Goal: Check status: Verify the current state of an ongoing process or item

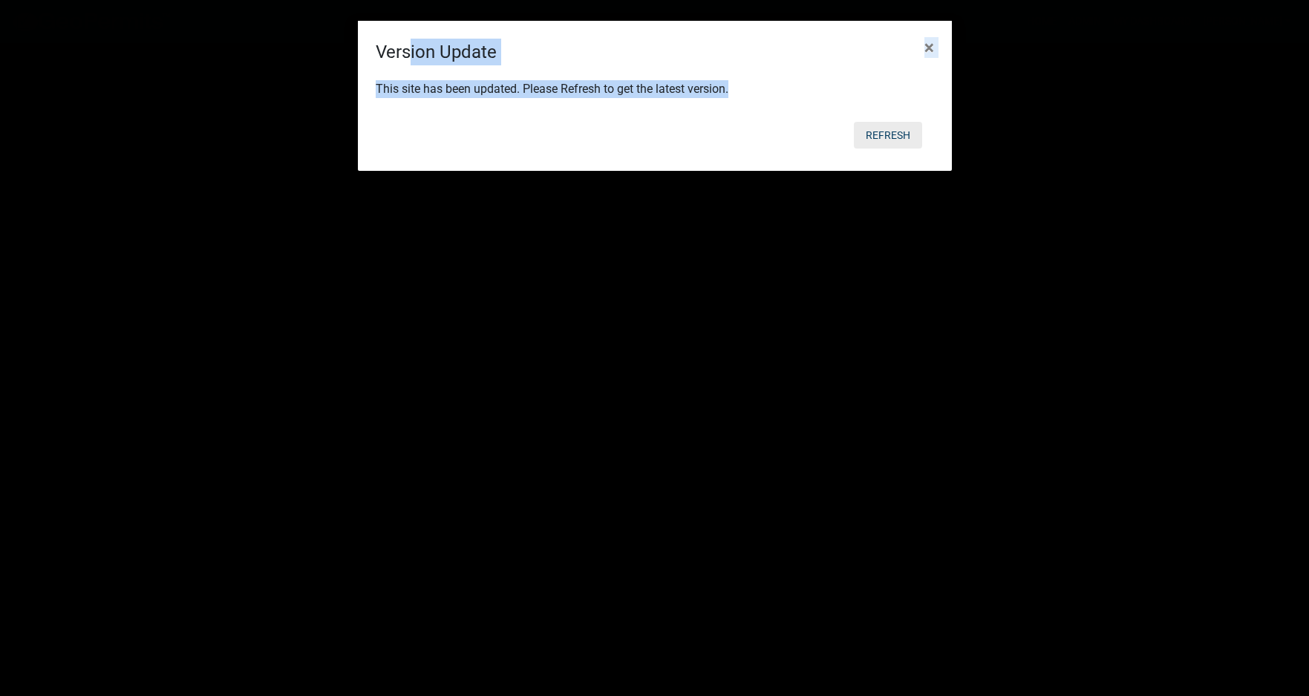
click at [881, 125] on button "Refresh" at bounding box center [888, 135] width 68 height 27
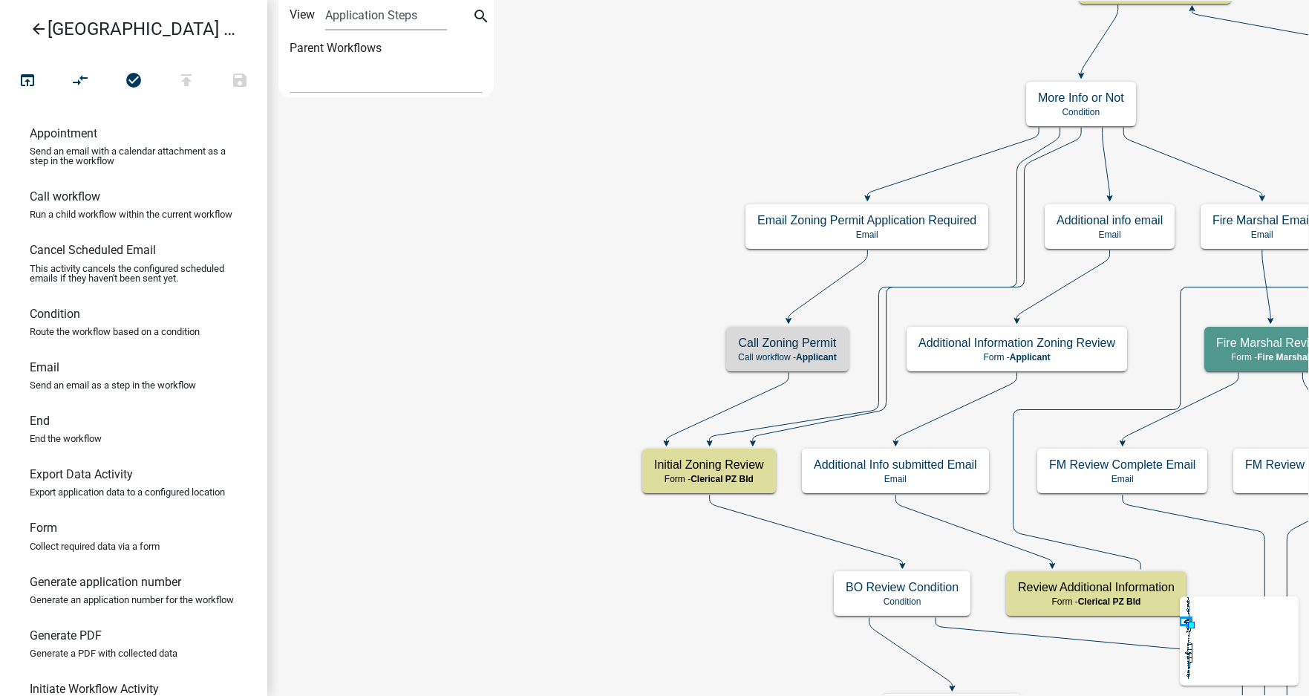
select select
click at [36, 33] on icon "arrow_back" at bounding box center [39, 30] width 18 height 21
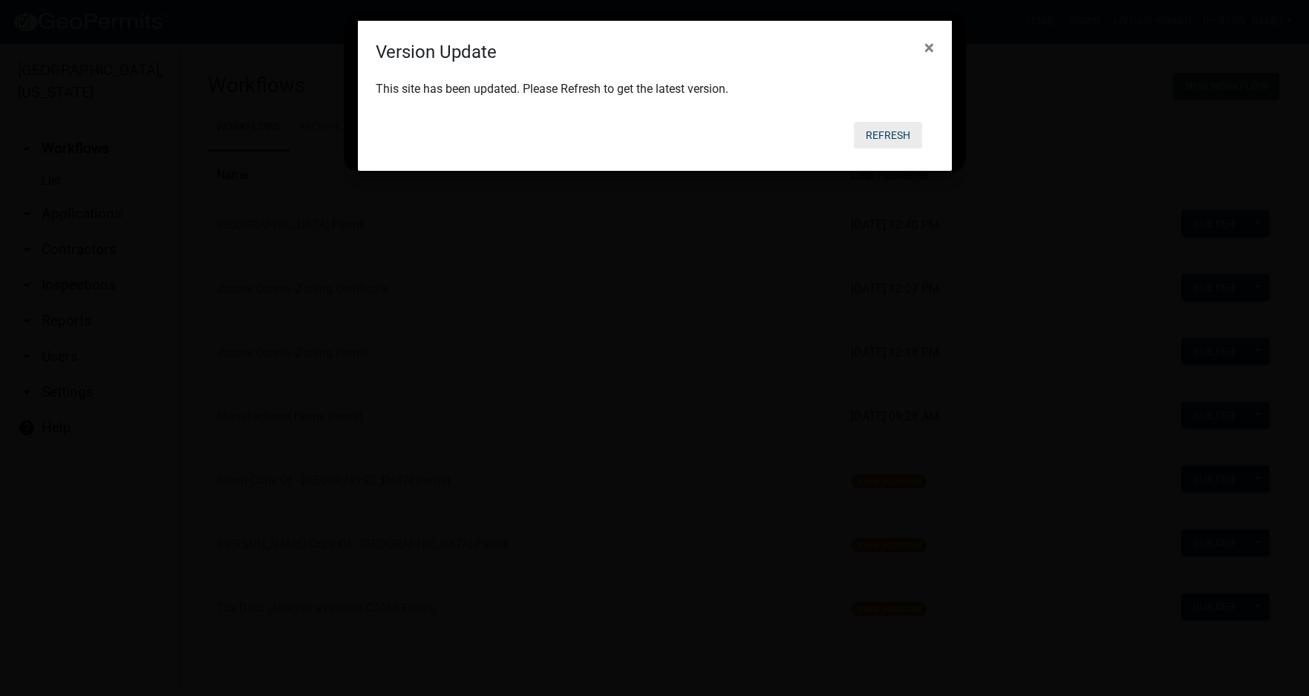
click at [890, 138] on button "Refresh" at bounding box center [888, 135] width 68 height 27
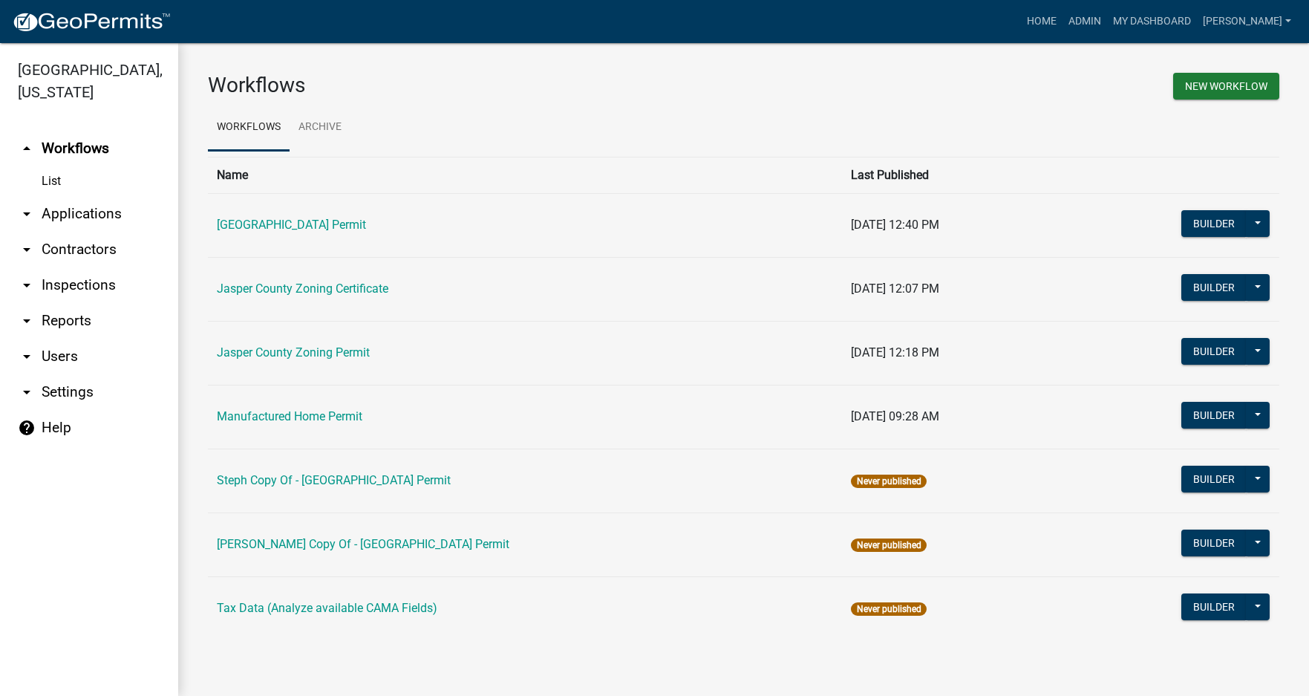
click at [56, 183] on link "List" at bounding box center [89, 181] width 178 height 30
click at [62, 208] on link "arrow_drop_down Applications" at bounding box center [89, 214] width 178 height 36
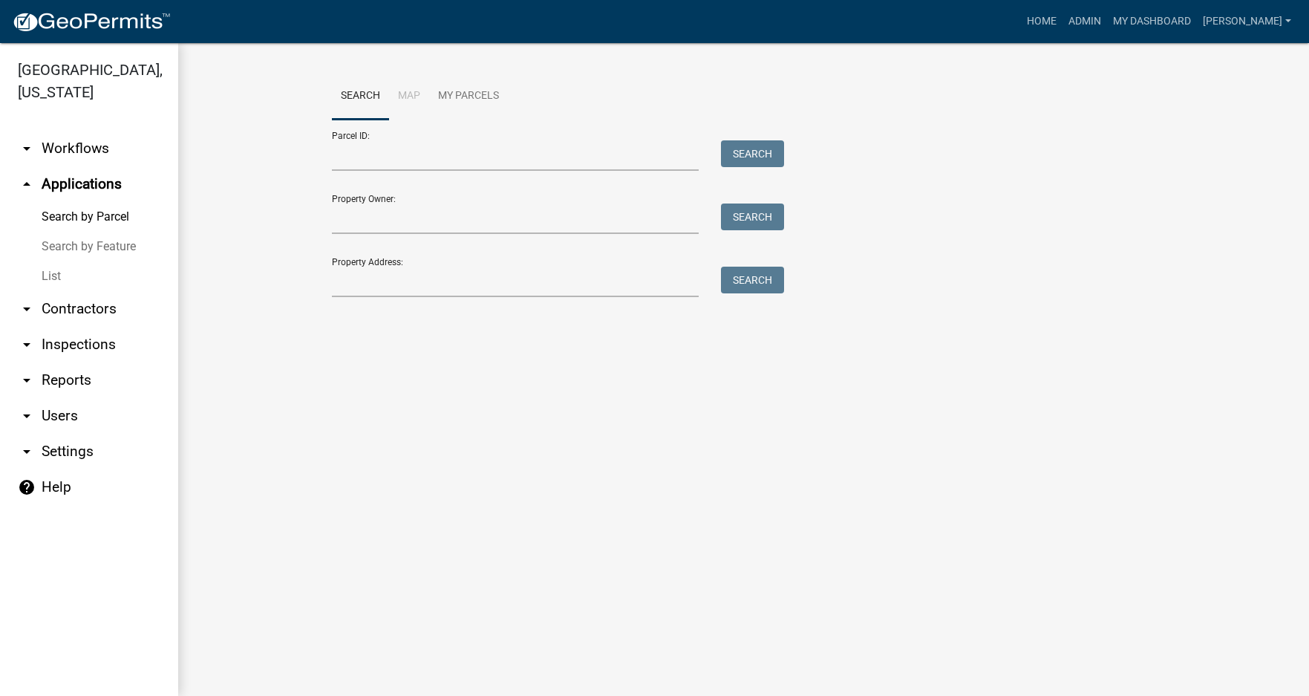
click at [54, 275] on link "List" at bounding box center [89, 276] width 178 height 30
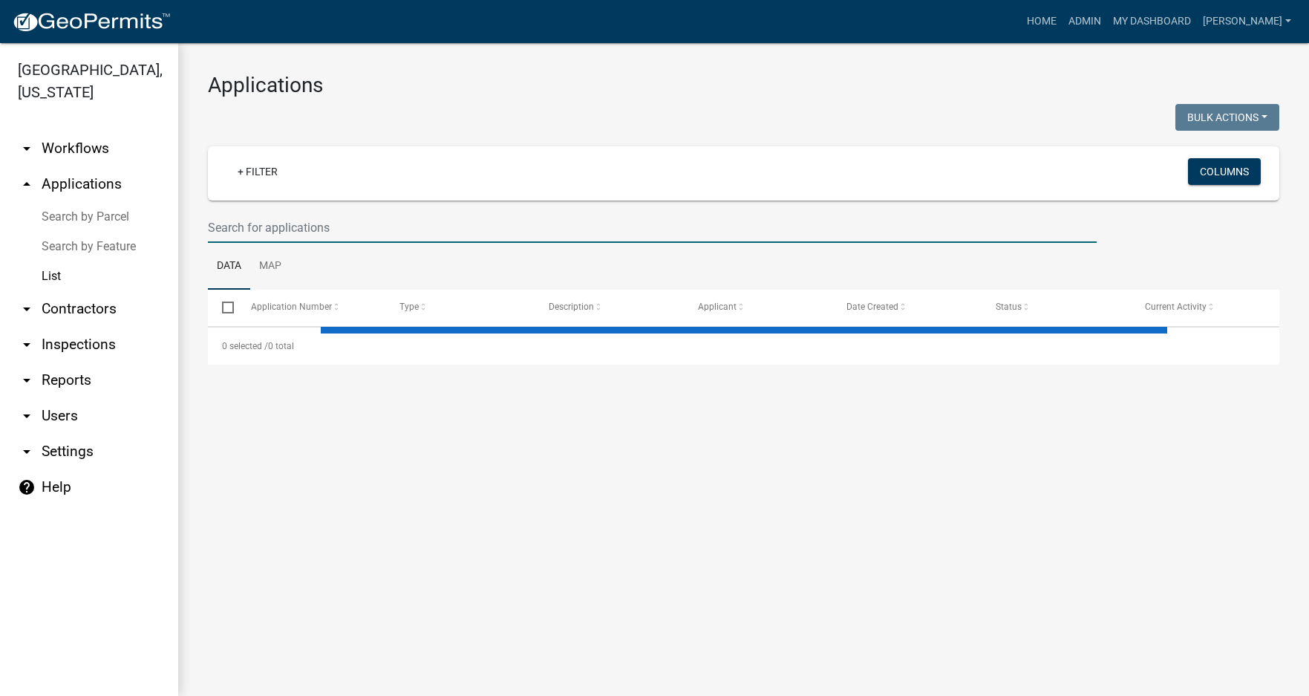
select select "3: 100"
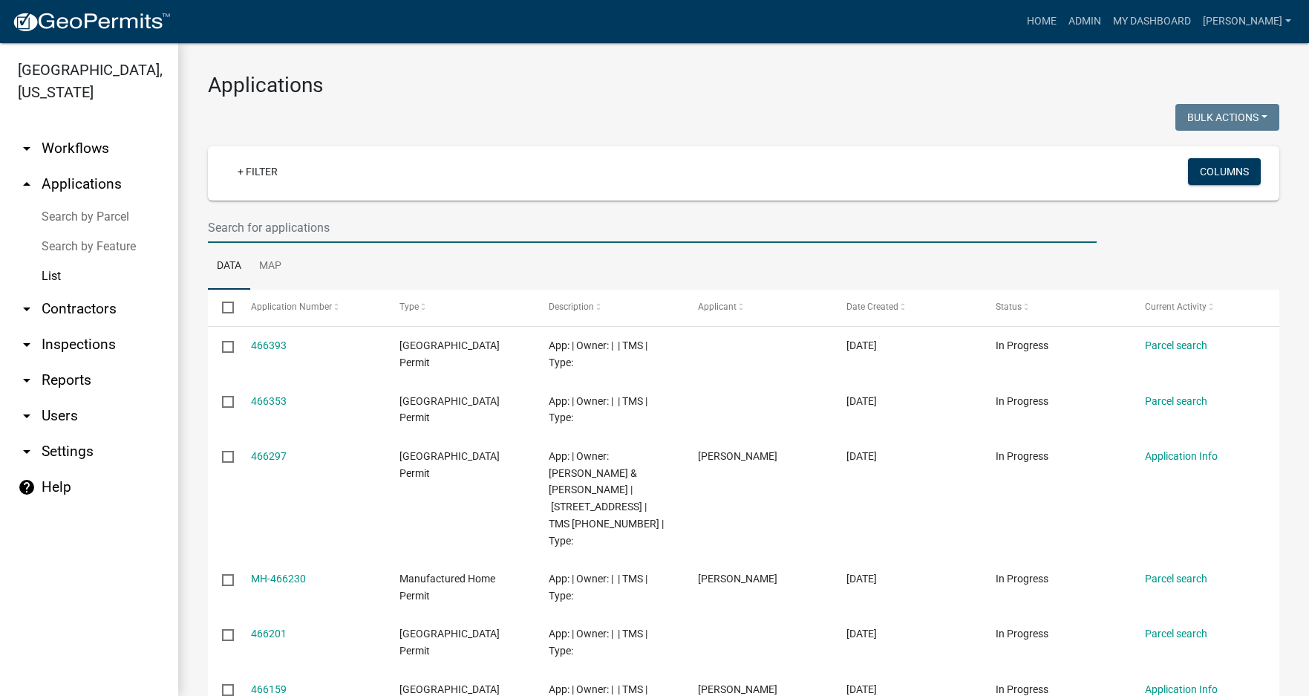
click at [262, 226] on input "text" at bounding box center [652, 227] width 889 height 30
type input "25-142"
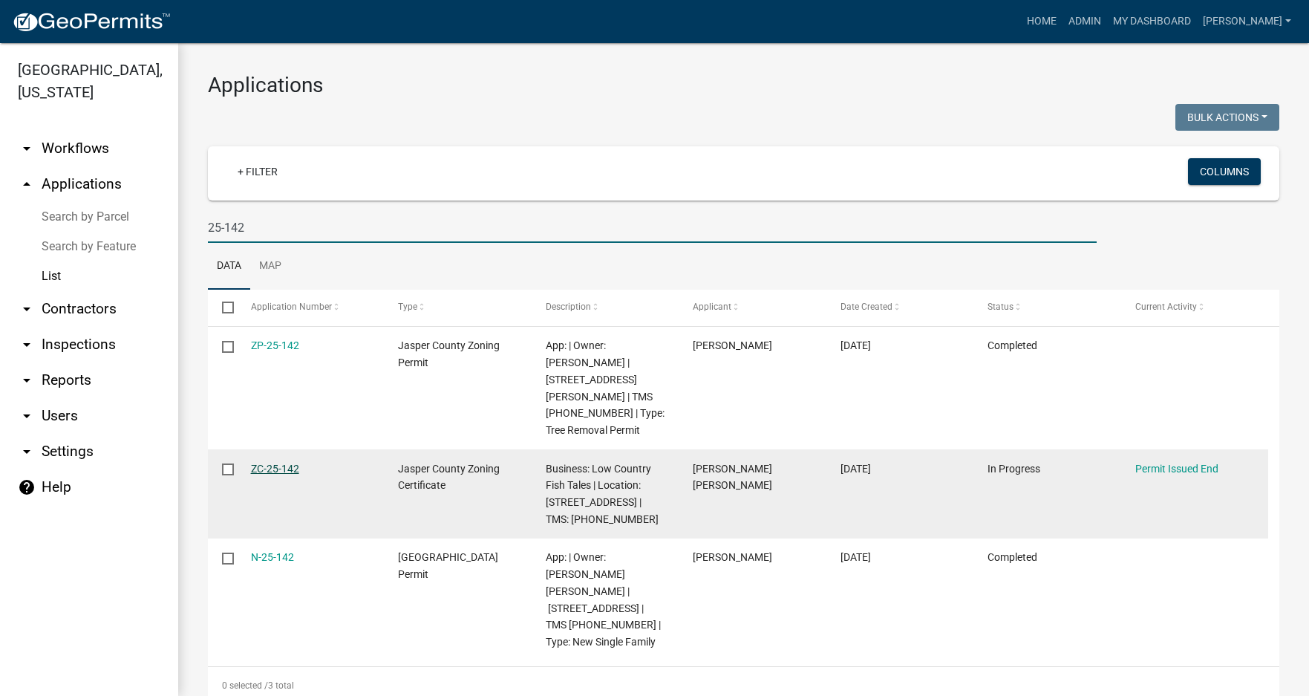
click at [273, 463] on link "ZC-25-142" at bounding box center [275, 469] width 48 height 12
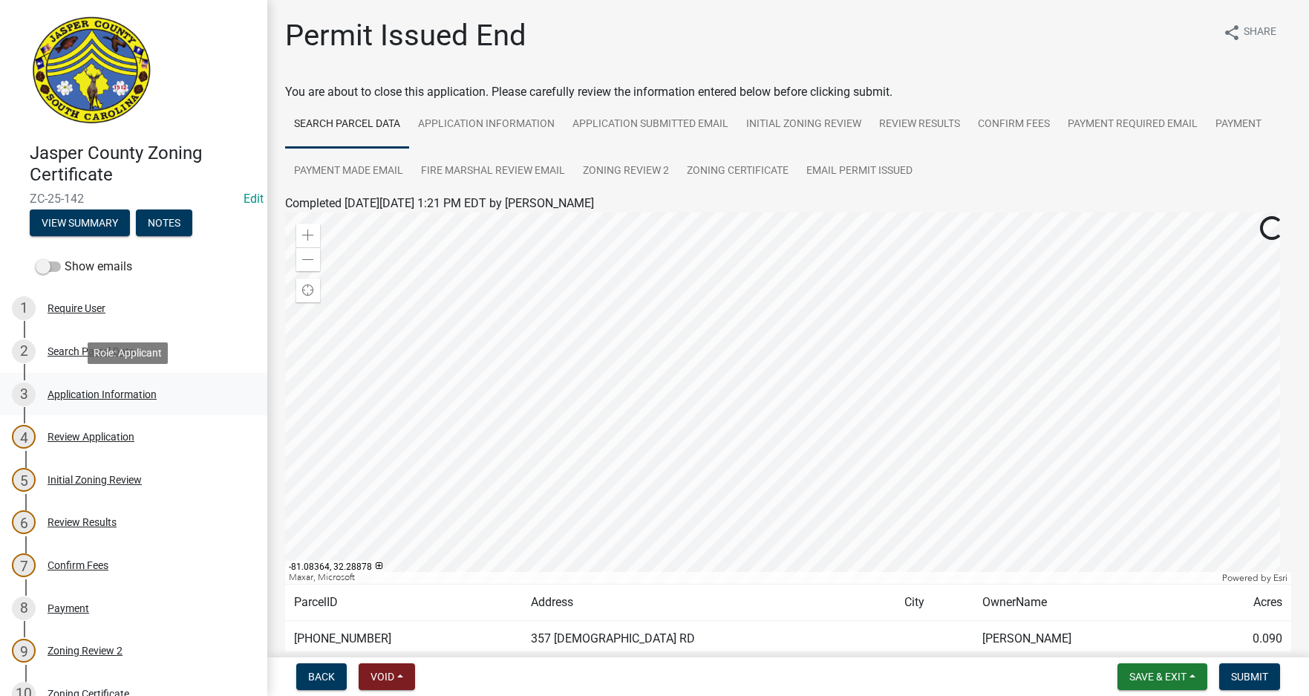
click at [88, 397] on div "Application Information" at bounding box center [102, 394] width 109 height 10
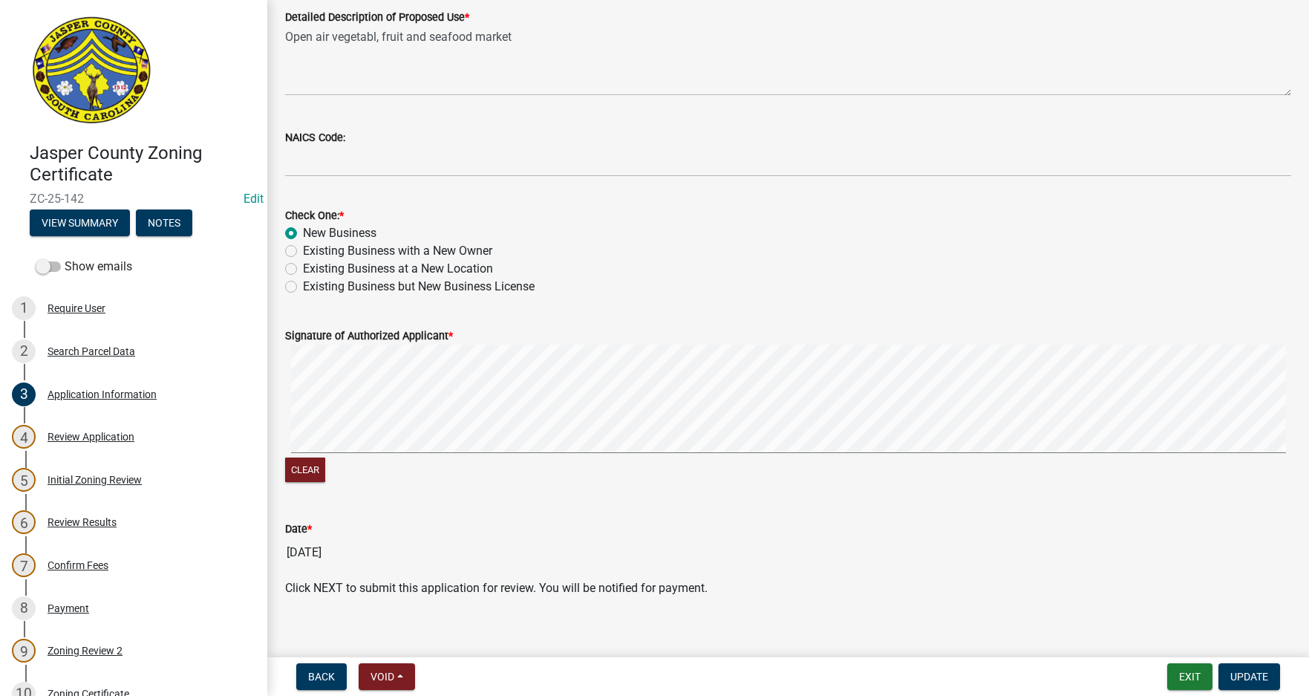
scroll to position [717, 0]
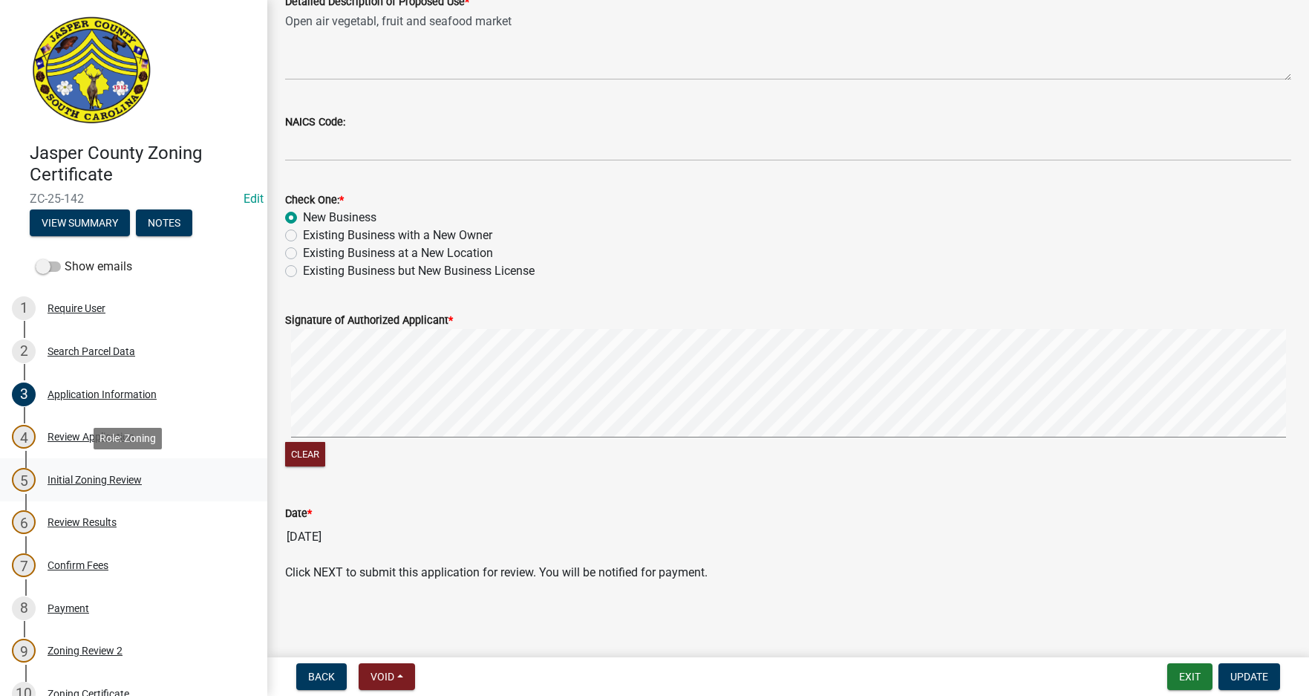
click at [73, 483] on div "Initial Zoning Review" at bounding box center [95, 480] width 94 height 10
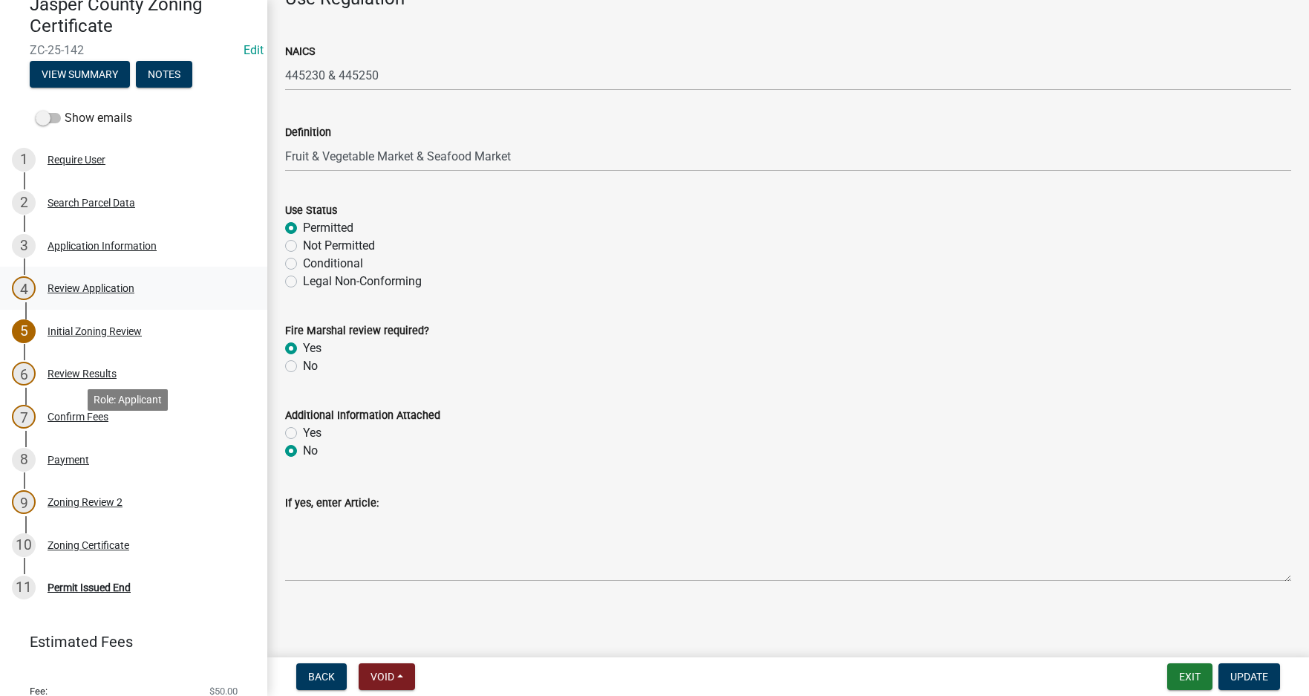
scroll to position [200, 0]
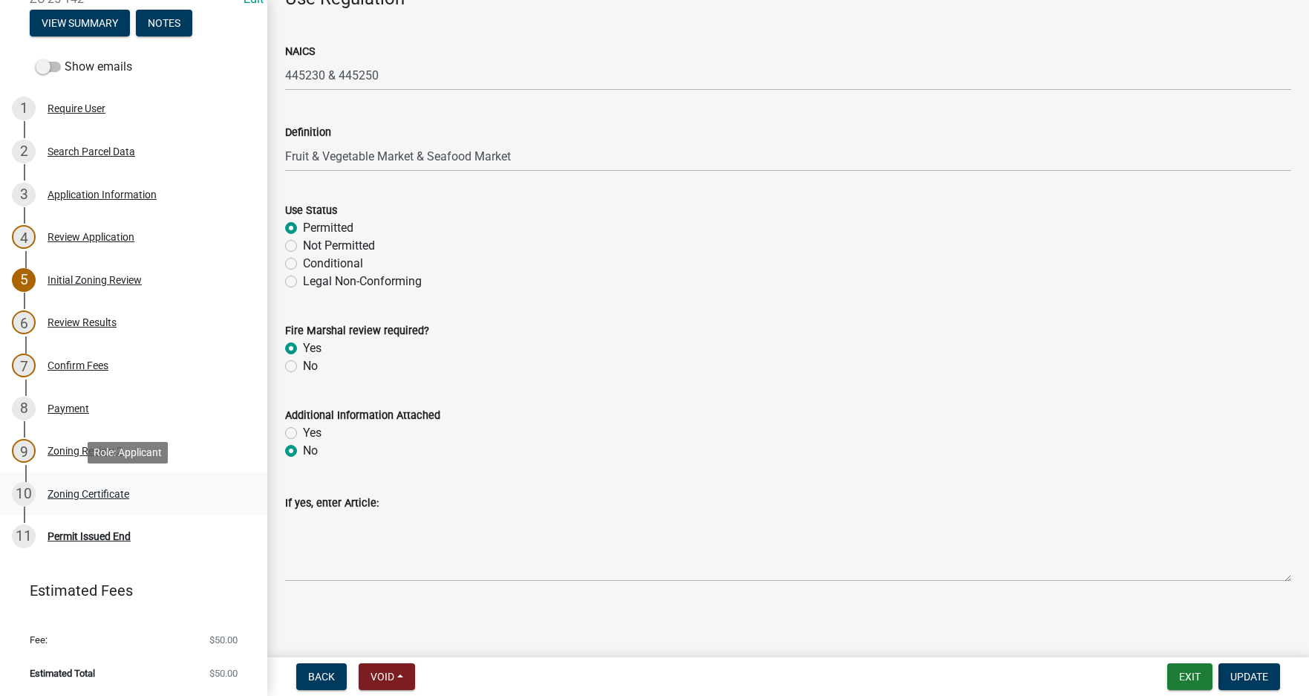
click at [82, 491] on div "Zoning Certificate" at bounding box center [89, 494] width 82 height 10
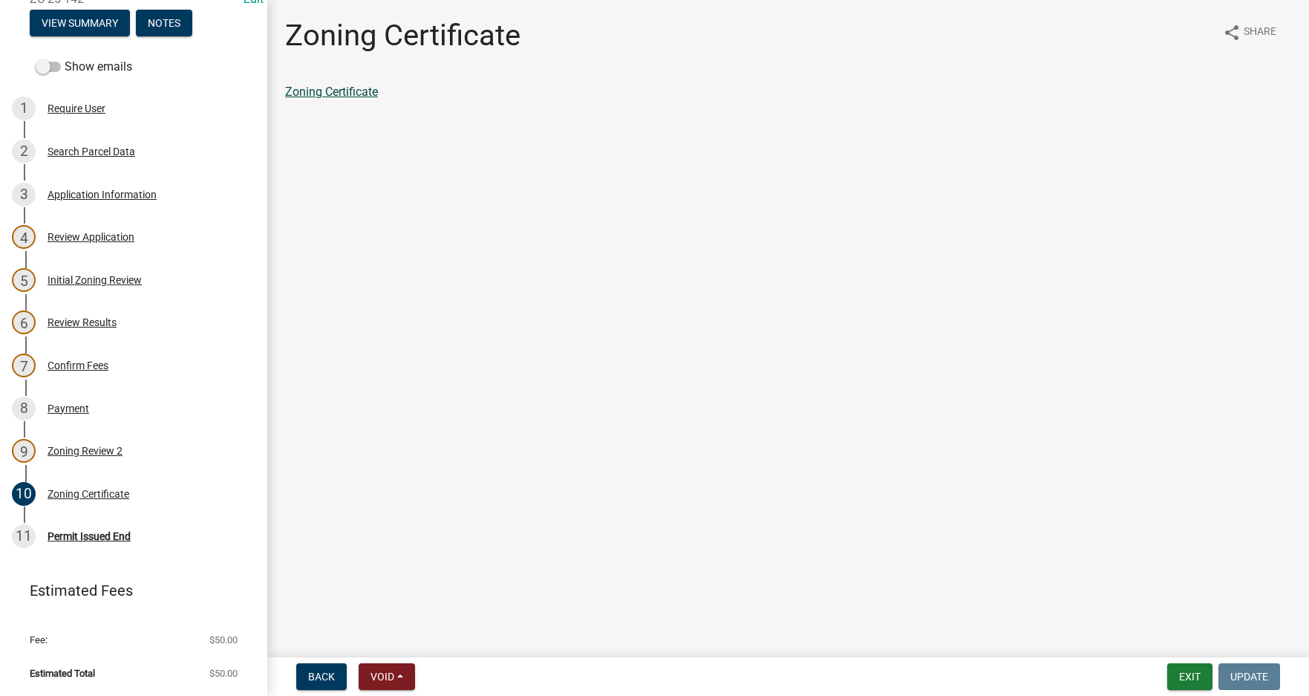
click at [335, 89] on link "Zoning Certificate" at bounding box center [331, 92] width 93 height 14
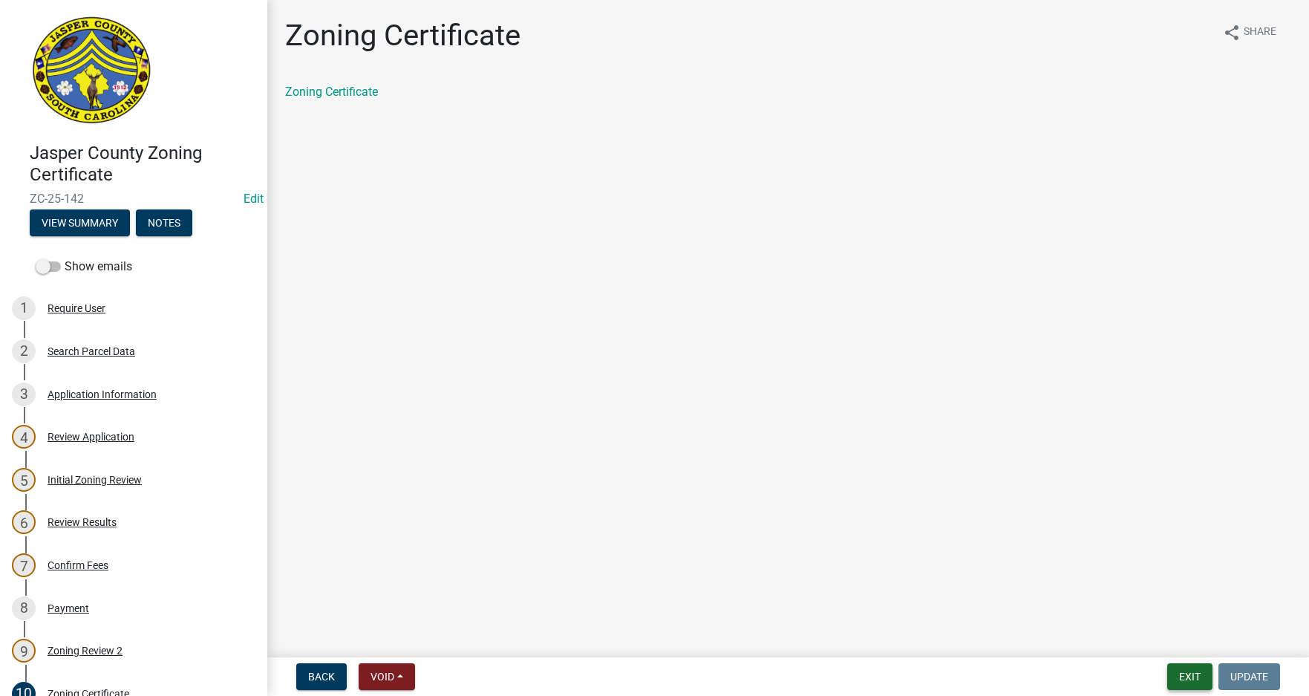
click at [1181, 681] on button "Exit" at bounding box center [1189, 676] width 45 height 27
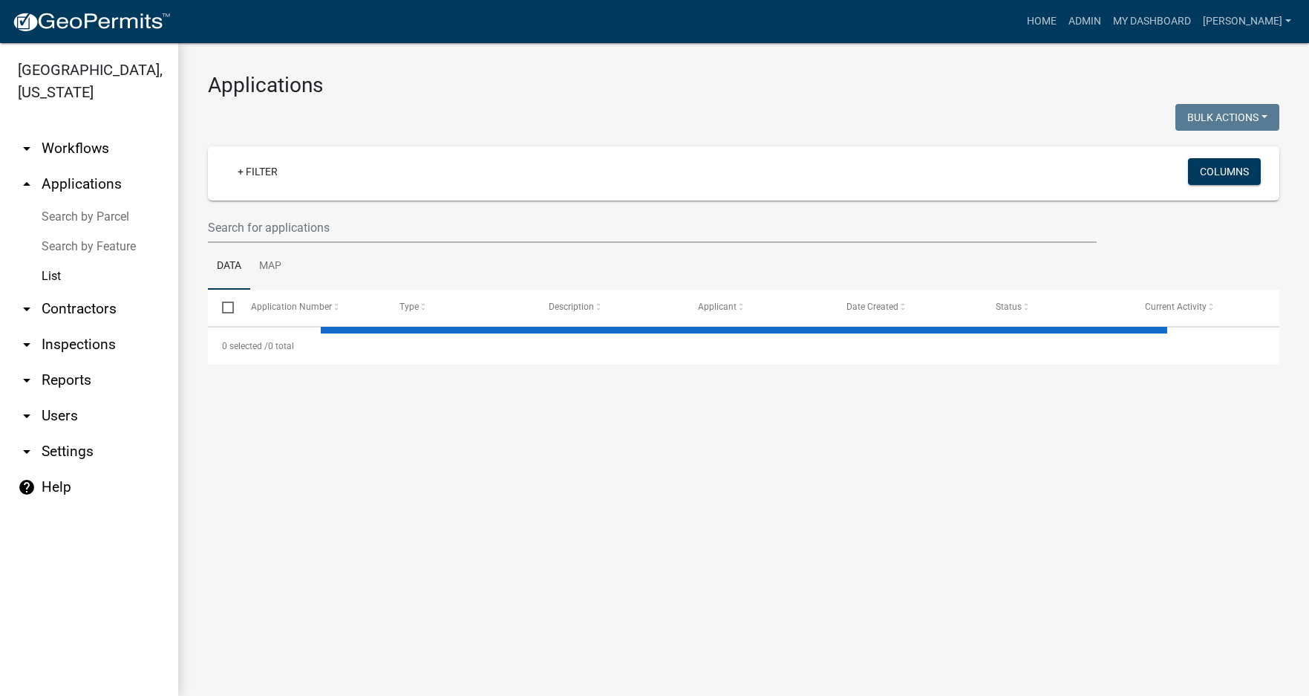
select select "3: 100"
